Goal: Task Accomplishment & Management: Manage account settings

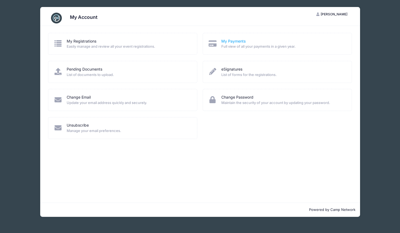
click at [233, 39] on link "My Payments" at bounding box center [233, 42] width 24 height 6
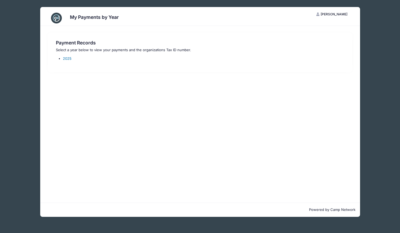
click at [66, 57] on link "2025" at bounding box center [67, 58] width 9 height 4
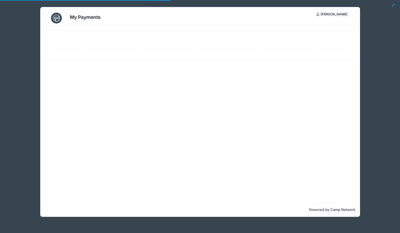
select select "10"
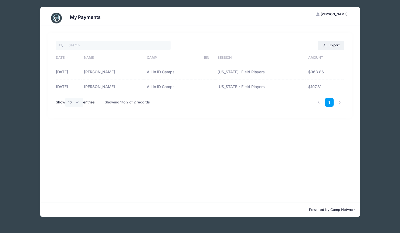
click at [33, 43] on div "My Payments NW Norman Wain My Account Logout Export Excel CSV Print Date Name C…" at bounding box center [200, 112] width 384 height 224
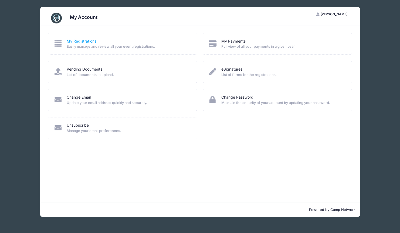
click at [90, 39] on link "My Registrations" at bounding box center [82, 42] width 30 height 6
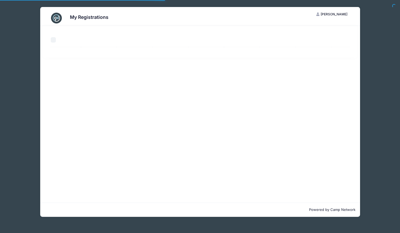
select select "50"
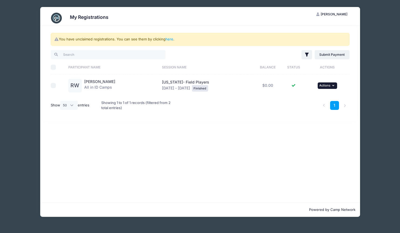
click at [334, 84] on icon "button" at bounding box center [333, 85] width 3 height 3
click at [202, 131] on div "You have unclaimed registrations. You can see them by clicking here . Filter Fi…" at bounding box center [200, 114] width 320 height 177
click at [168, 39] on link "here" at bounding box center [169, 39] width 8 height 4
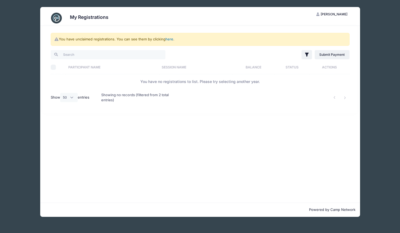
click at [169, 40] on link "here" at bounding box center [169, 39] width 8 height 4
click at [169, 39] on link "here" at bounding box center [169, 39] width 8 height 4
click at [170, 39] on link "here" at bounding box center [169, 39] width 8 height 4
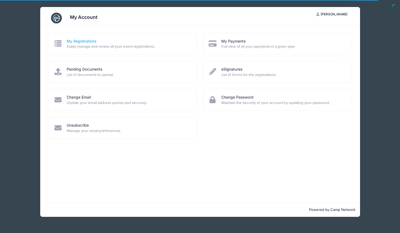
click at [76, 39] on link "My Registrations" at bounding box center [82, 42] width 30 height 6
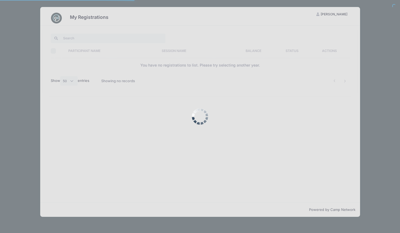
select select "50"
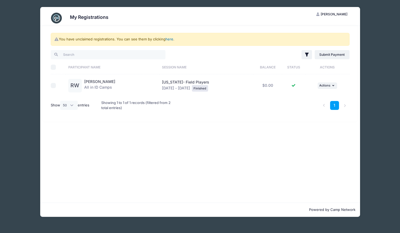
click at [172, 40] on link "here" at bounding box center [169, 39] width 8 height 4
